Goal: Task Accomplishment & Management: Use online tool/utility

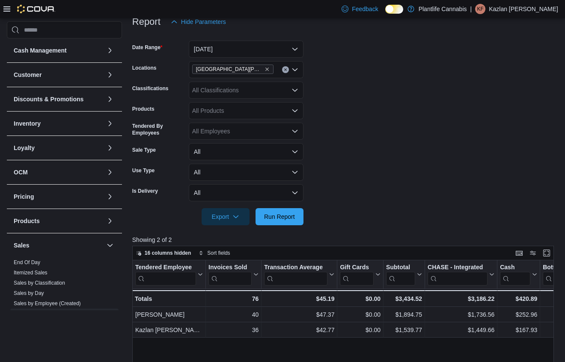
scroll to position [128, 0]
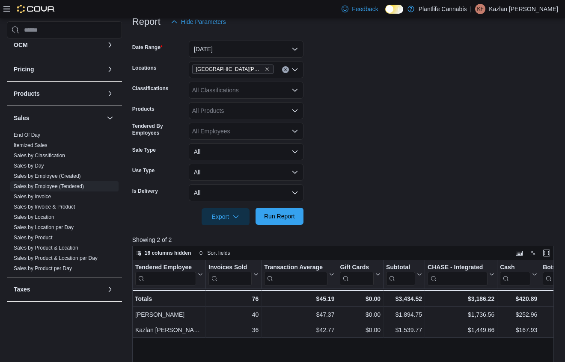
click at [282, 220] on span "Run Report" at bounding box center [279, 216] width 31 height 9
click at [336, 189] on form "Date Range [DATE] Locations [GEOGRAPHIC_DATA][PERSON_NAME] Ridge Classification…" at bounding box center [345, 127] width 426 height 195
drag, startPoint x: 284, startPoint y: 223, endPoint x: 358, endPoint y: 183, distance: 83.9
click at [285, 222] on span "Run Report" at bounding box center [280, 216] width 38 height 17
click at [361, 188] on form "Date Range [DATE] Locations [GEOGRAPHIC_DATA][PERSON_NAME] Ridge Classification…" at bounding box center [345, 127] width 426 height 195
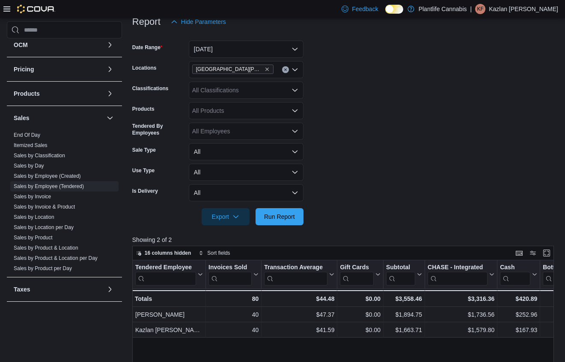
click at [276, 71] on div "[GEOGRAPHIC_DATA][PERSON_NAME]" at bounding box center [246, 69] width 115 height 17
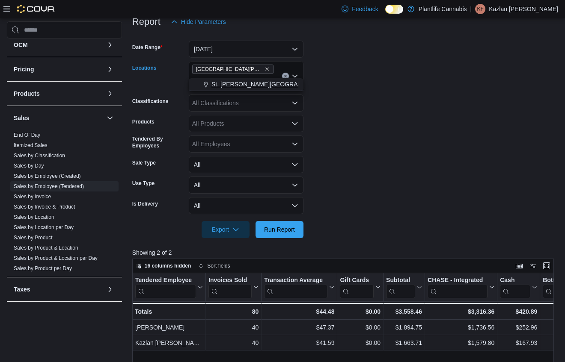
type input "**"
click at [292, 80] on div "St. [PERSON_NAME][GEOGRAPHIC_DATA]" at bounding box center [246, 84] width 104 height 9
drag, startPoint x: 332, startPoint y: 78, endPoint x: 291, endPoint y: 211, distance: 139.4
click at [326, 83] on form "Date Range [DATE] Locations [GEOGRAPHIC_DATA][PERSON_NAME] [GEOGRAPHIC_DATA][PE…" at bounding box center [345, 134] width 426 height 208
drag, startPoint x: 285, startPoint y: 224, endPoint x: 327, endPoint y: 201, distance: 47.5
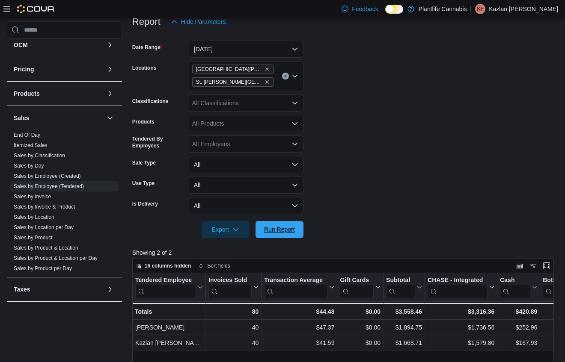
click at [288, 223] on span "Run Report" at bounding box center [280, 229] width 38 height 17
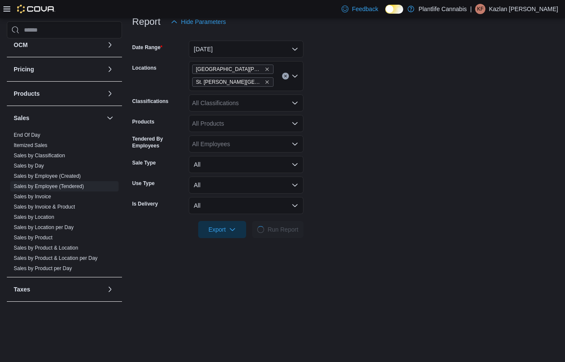
click at [327, 201] on form "Date Range [DATE] Locations [GEOGRAPHIC_DATA][PERSON_NAME] [GEOGRAPHIC_DATA][PE…" at bounding box center [345, 134] width 426 height 208
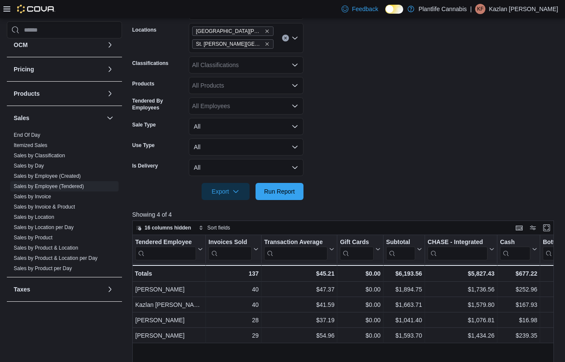
scroll to position [152, 0]
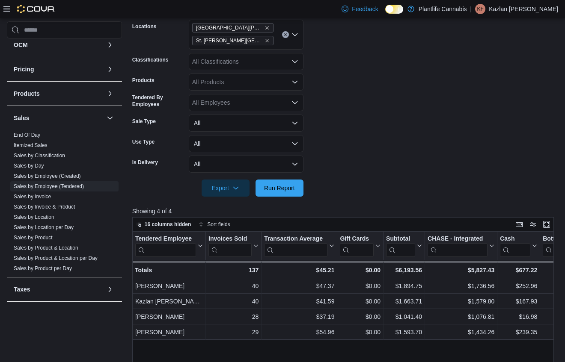
click at [376, 134] on form "Date Range [DATE] Locations [GEOGRAPHIC_DATA][PERSON_NAME] [GEOGRAPHIC_DATA][PE…" at bounding box center [345, 93] width 426 height 208
click at [288, 189] on span "Run Report" at bounding box center [279, 188] width 31 height 9
